Goal: Information Seeking & Learning: Stay updated

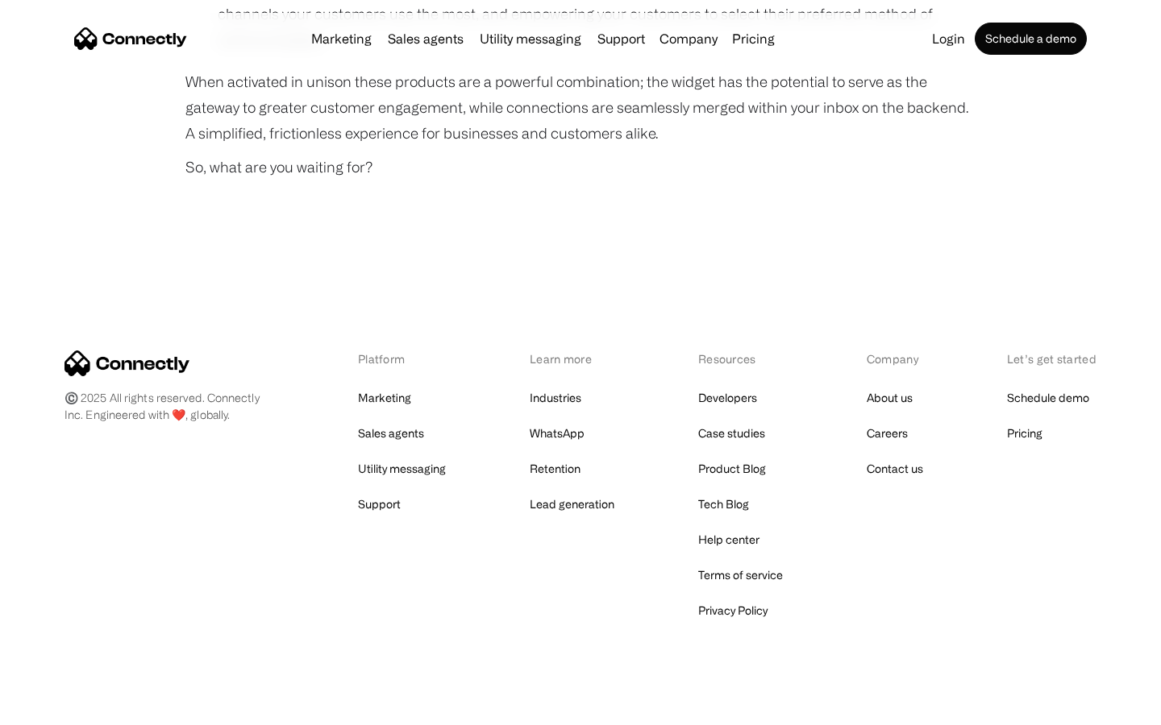
scroll to position [1203, 0]
